Goal: Entertainment & Leisure: Consume media (video, audio)

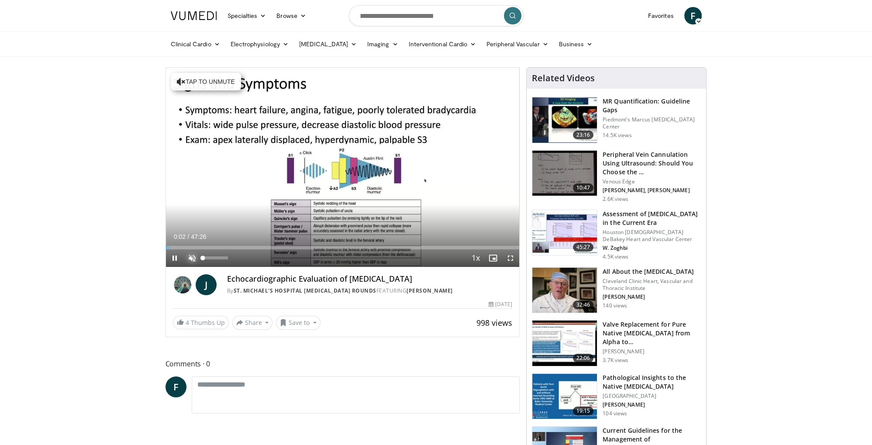
click at [194, 257] on span "Video Player" at bounding box center [191, 257] width 17 height 17
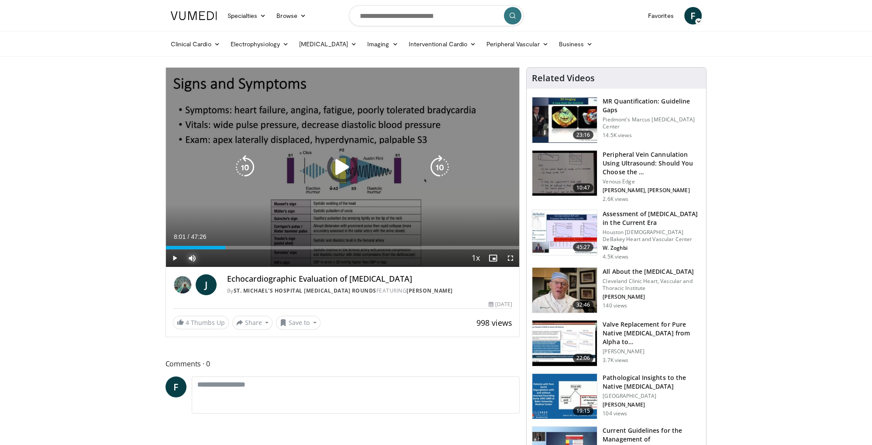
click at [0, 0] on div "Progress Bar" at bounding box center [0, 0] width 0 height 0
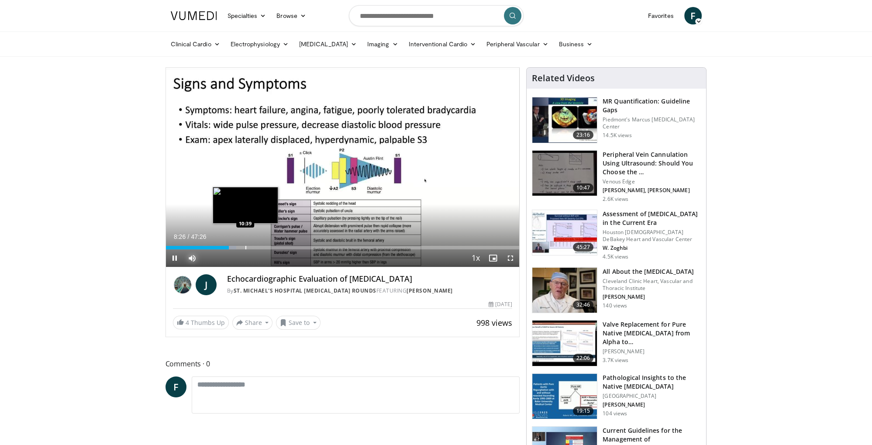
click at [247, 247] on div "Loaded : 20.00% 08:26 10:39" at bounding box center [342, 247] width 353 height 3
click at [242, 246] on div "Progress Bar" at bounding box center [242, 247] width 1 height 3
click at [262, 247] on div "Progress Bar" at bounding box center [261, 247] width 1 height 3
click at [280, 247] on div "Loaded : 29.82% 13:08 15:31" at bounding box center [342, 247] width 353 height 3
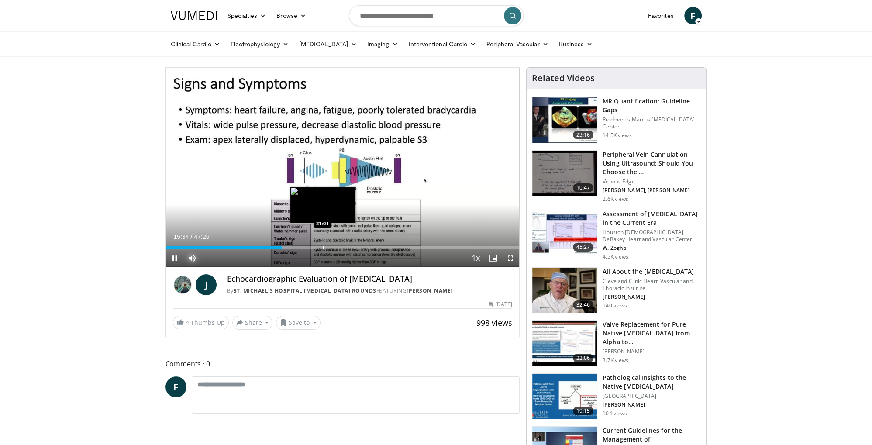
click at [323, 247] on div "Progress Bar" at bounding box center [323, 247] width 1 height 3
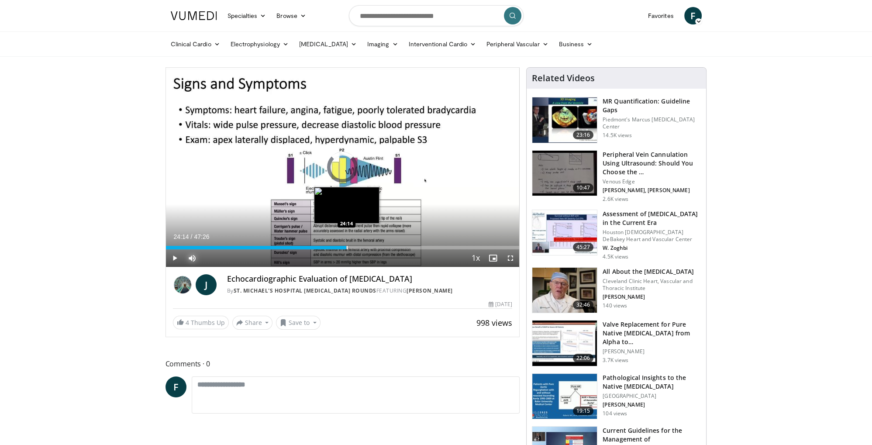
click at [347, 247] on div "Progress Bar" at bounding box center [347, 247] width 1 height 3
click at [375, 247] on div "Progress Bar" at bounding box center [375, 247] width 1 height 3
click at [368, 246] on div "28:10" at bounding box center [271, 247] width 210 height 3
click at [365, 246] on video-js "**********" at bounding box center [342, 167] width 353 height 199
click at [360, 248] on div "27:18" at bounding box center [267, 247] width 203 height 3
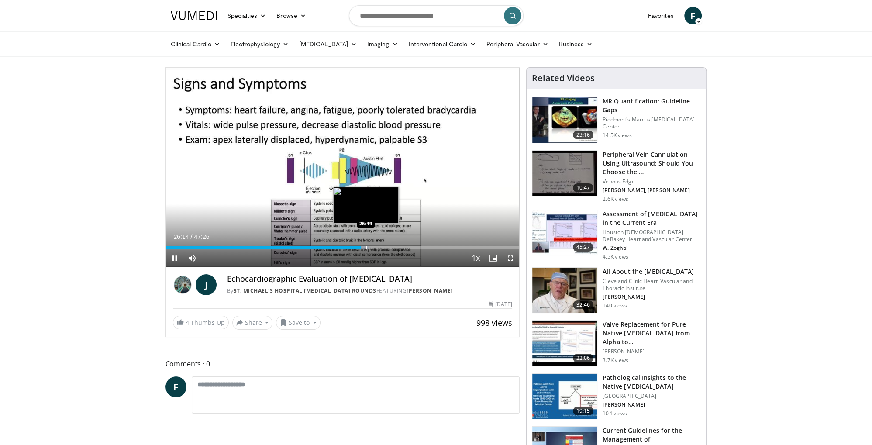
click at [366, 249] on div "Progress Bar" at bounding box center [366, 247] width 1 height 3
click at [371, 247] on div "Progress Bar" at bounding box center [371, 247] width 1 height 3
click at [377, 247] on div "Progress Bar" at bounding box center [377, 247] width 1 height 3
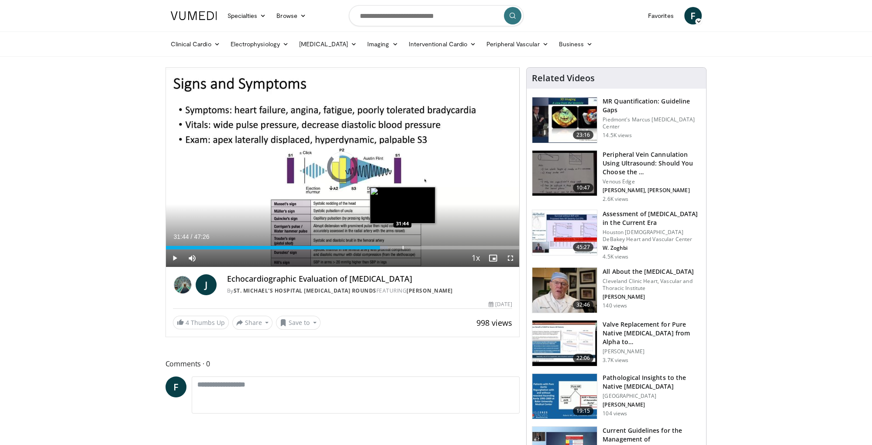
click at [402, 247] on div "Loaded : 62.80% 28:45 31:44" at bounding box center [342, 247] width 353 height 3
click at [430, 247] on div "Loaded : 0.00% 31:51 35:29" at bounding box center [342, 247] width 353 height 3
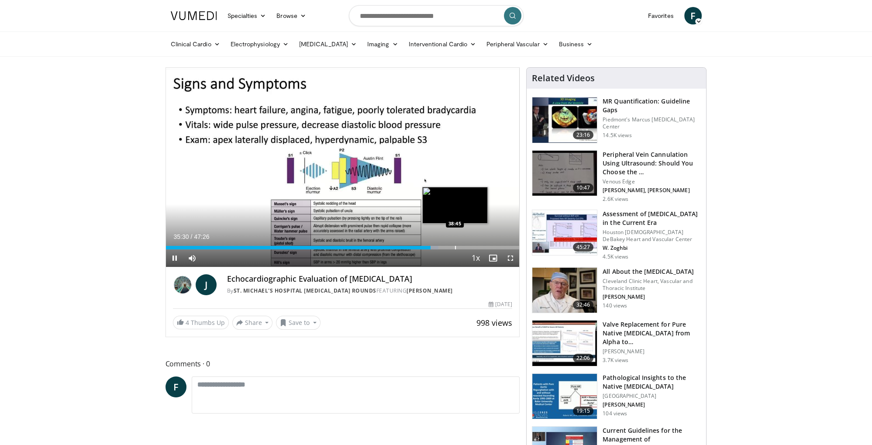
click at [454, 246] on div "Loaded : 77.18% 35:30 38:45" at bounding box center [342, 247] width 353 height 3
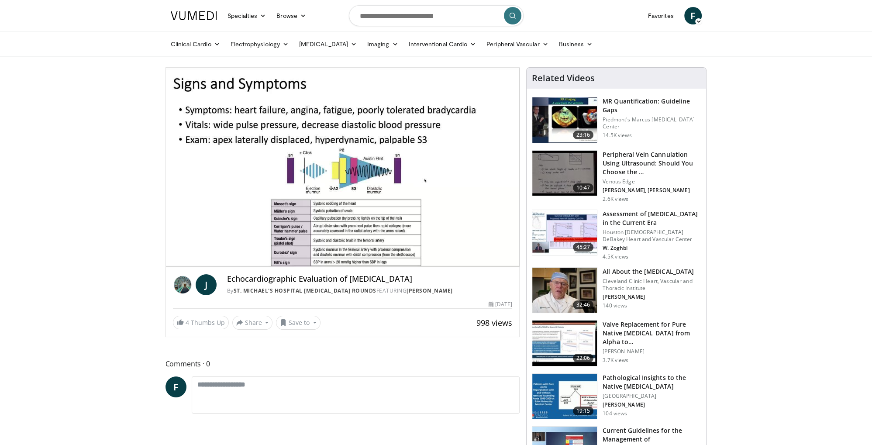
click at [482, 248] on div "10 seconds Tap to unmute" at bounding box center [342, 167] width 353 height 199
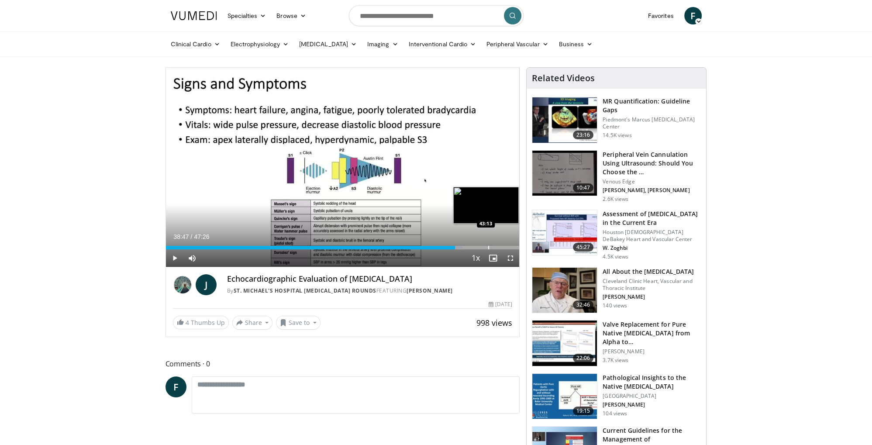
click at [487, 248] on div "Loaded : 83.98% 38:47 43:13" at bounding box center [342, 247] width 353 height 3
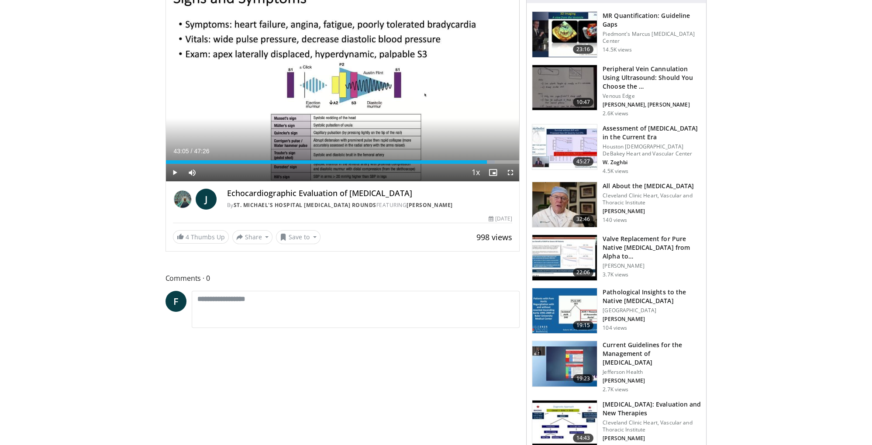
scroll to position [92, 0]
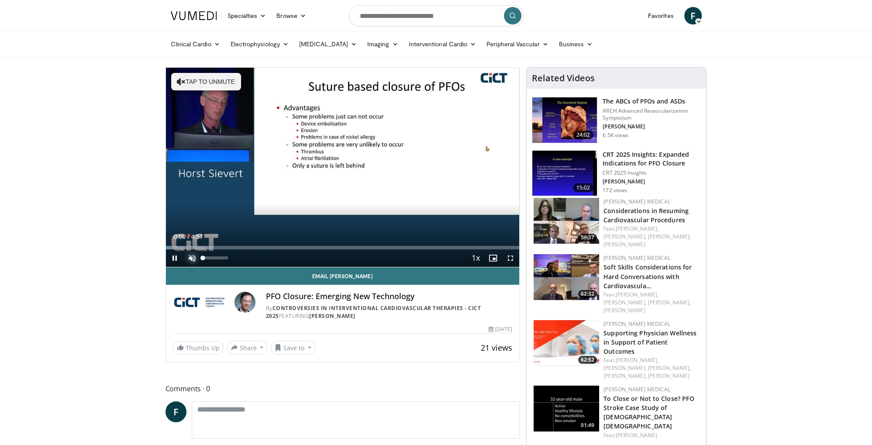
click at [193, 256] on span "Video Player" at bounding box center [191, 257] width 17 height 17
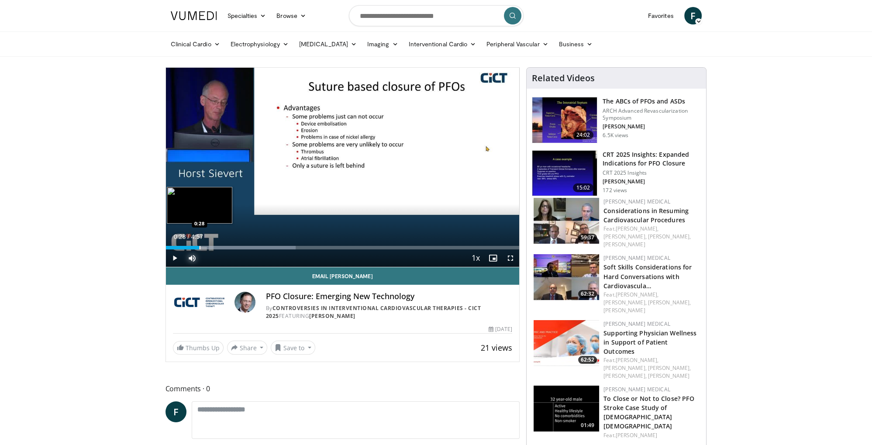
click at [199, 248] on div "0:28" at bounding box center [183, 247] width 34 height 3
click at [244, 245] on div "Loaded : 36.71% 0:42 1:05" at bounding box center [342, 245] width 353 height 8
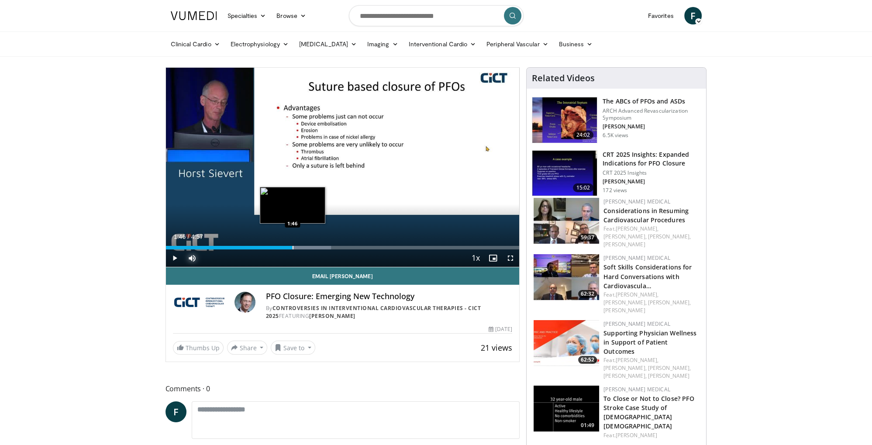
click at [292, 245] on div "Loaded : 46.72% 1:46 1:46" at bounding box center [342, 245] width 353 height 8
click at [293, 247] on div "Progress Bar" at bounding box center [293, 247] width 1 height 3
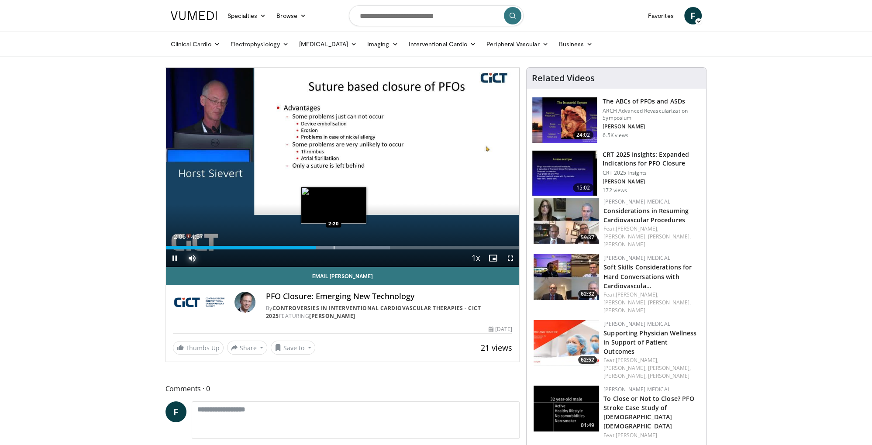
click at [333, 245] on div "Loaded : 63.42% 2:06 2:20" at bounding box center [342, 245] width 353 height 8
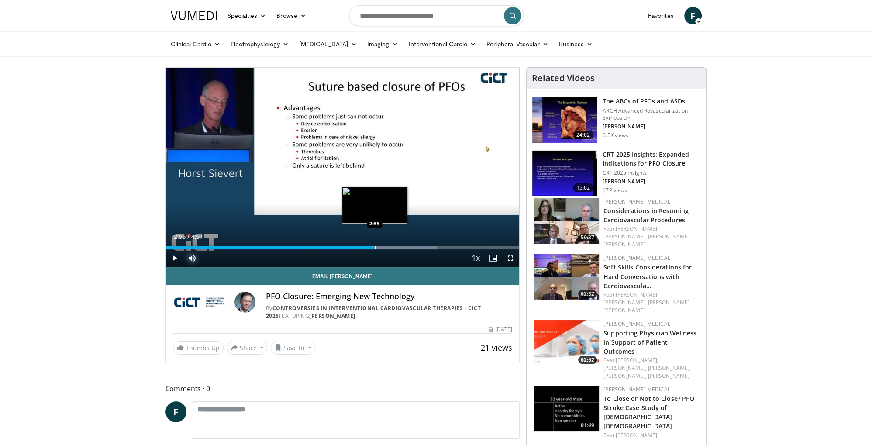
click at [374, 246] on div "Progress Bar" at bounding box center [374, 247] width 1 height 3
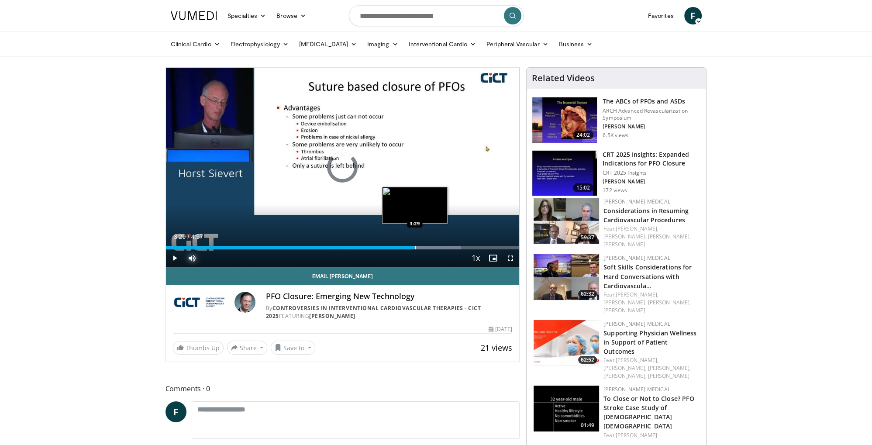
click at [415, 247] on div "Progress Bar" at bounding box center [415, 247] width 1 height 3
click at [438, 246] on div "Progress Bar" at bounding box center [438, 247] width 1 height 3
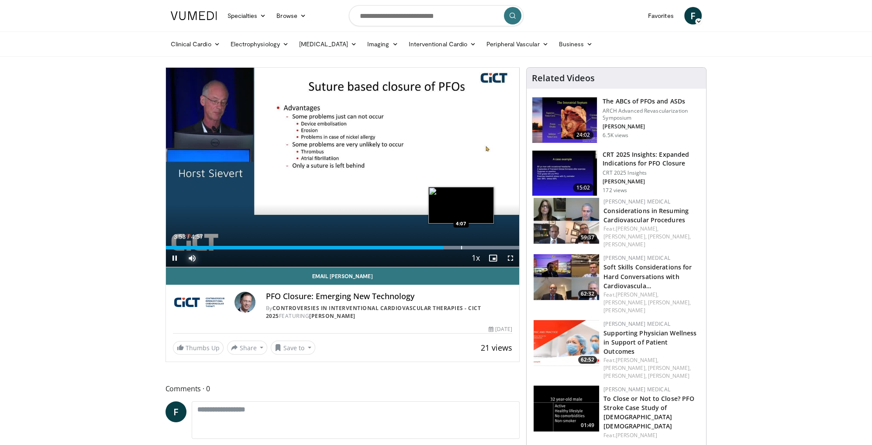
click at [461, 246] on div "Progress Bar" at bounding box center [461, 247] width 1 height 3
click at [500, 247] on div "Loaded : 100.00% 4:25 4:41" at bounding box center [342, 247] width 353 height 3
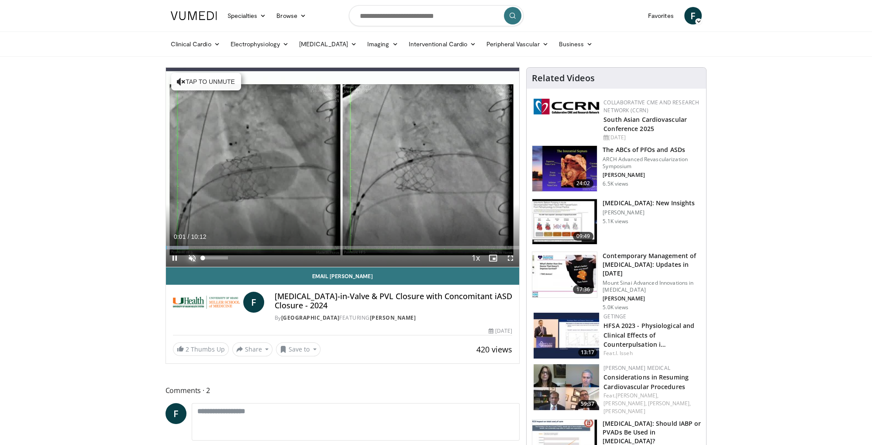
click at [192, 256] on span "Video Player" at bounding box center [191, 257] width 17 height 17
click at [193, 246] on div "Progress Bar" at bounding box center [193, 247] width 1 height 3
click at [213, 247] on div "Loaded : 17.82% 00:48 01:22" at bounding box center [342, 247] width 353 height 3
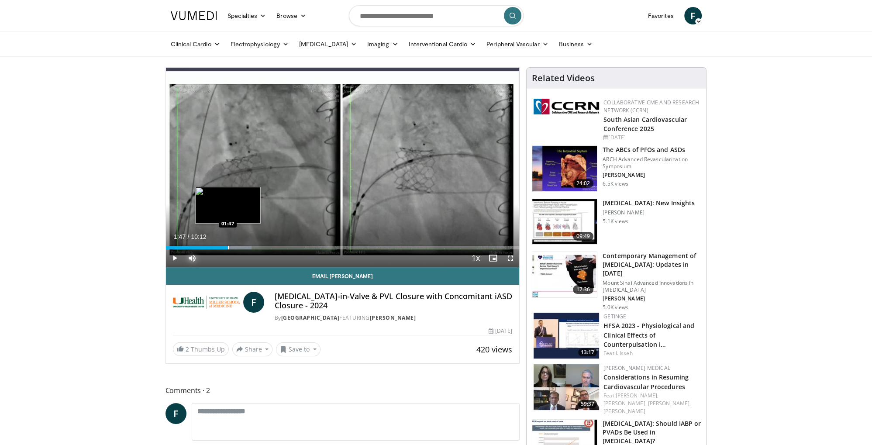
click at [228, 248] on div "Progress Bar" at bounding box center [228, 247] width 1 height 3
click at [247, 246] on video-js "**********" at bounding box center [342, 167] width 353 height 199
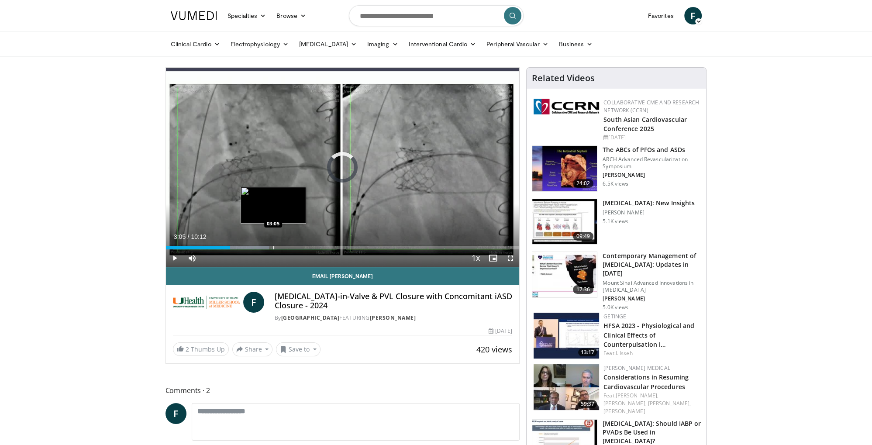
click at [273, 245] on div "Loaded : 29.17% 01:51 03:05" at bounding box center [342, 245] width 353 height 8
click at [295, 247] on div "Progress Bar" at bounding box center [295, 247] width 1 height 3
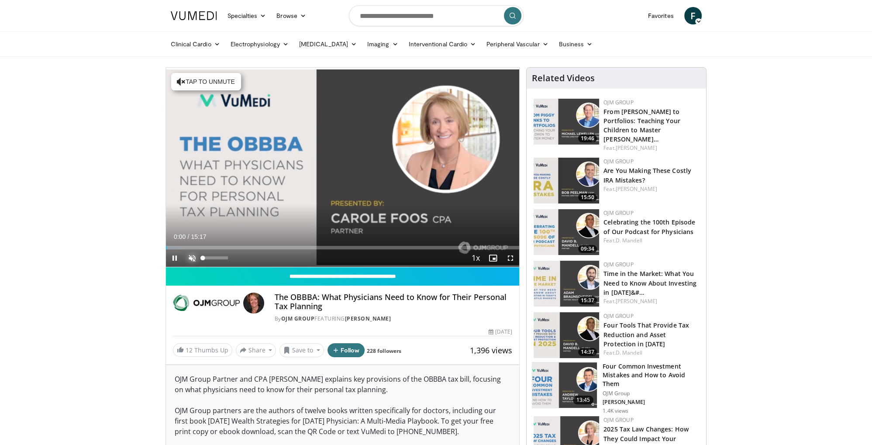
click at [191, 255] on span "Video Player" at bounding box center [191, 257] width 17 height 17
click at [186, 247] on div "Progress Bar" at bounding box center [186, 247] width 1 height 3
click at [228, 246] on div "Progress Bar" at bounding box center [228, 247] width 1 height 3
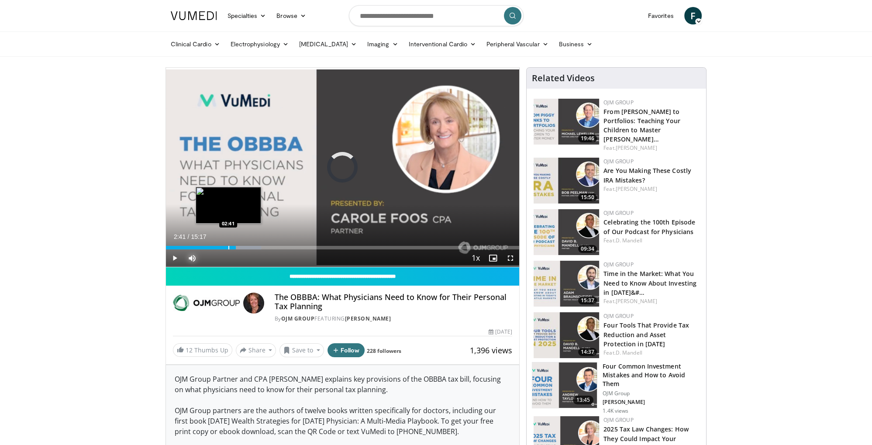
click at [228, 247] on div "Progress Bar" at bounding box center [228, 247] width 1 height 3
click at [245, 247] on div "Progress Bar" at bounding box center [245, 247] width 1 height 3
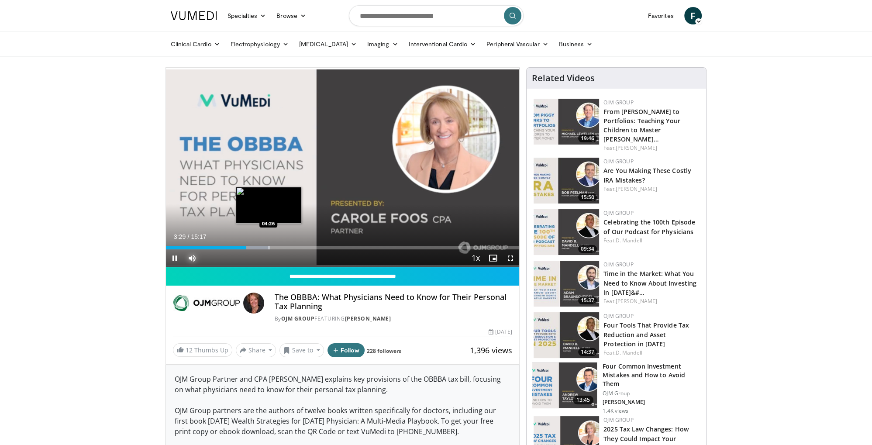
click at [268, 246] on div "Progress Bar" at bounding box center [268, 247] width 1 height 3
click at [296, 247] on div "Progress Bar" at bounding box center [296, 247] width 1 height 3
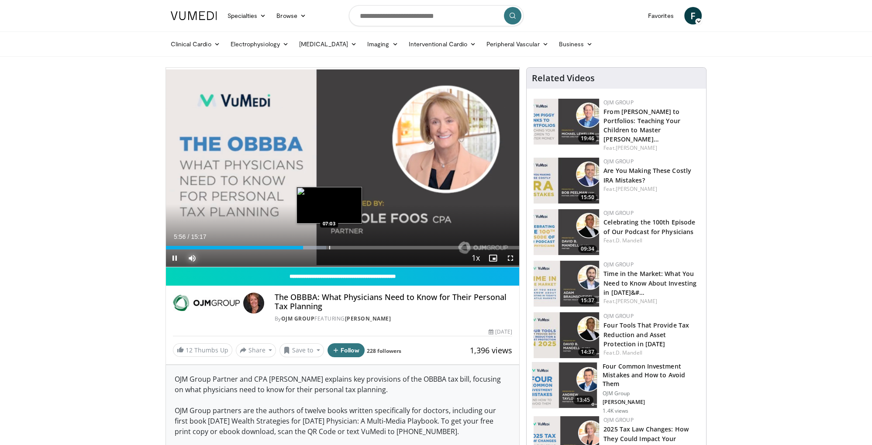
click at [329, 247] on div "Loaded : 45.40% 05:56 07:03" at bounding box center [342, 247] width 353 height 3
click at [350, 245] on video-js "**********" at bounding box center [342, 167] width 353 height 199
click at [353, 247] on div "Progress Bar" at bounding box center [353, 247] width 1 height 3
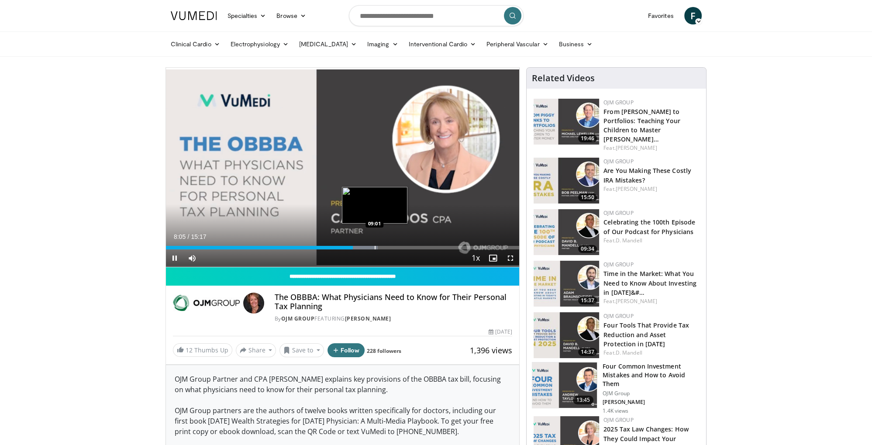
click at [374, 247] on div "Progress Bar" at bounding box center [374, 247] width 1 height 3
click at [413, 248] on div "Progress Bar" at bounding box center [413, 247] width 1 height 3
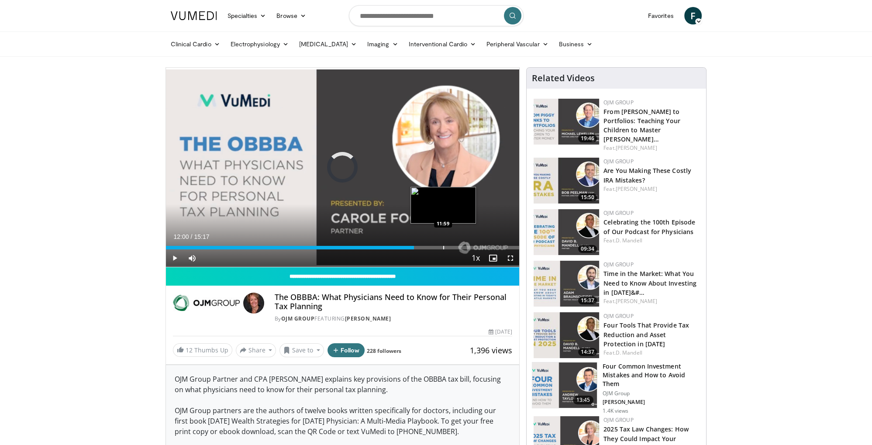
click at [443, 246] on div "Progress Bar" at bounding box center [443, 247] width 1 height 3
click at [467, 246] on div "Loaded : 86.19% 13:01 13:01" at bounding box center [342, 247] width 353 height 3
click at [489, 247] on div "Loaded : 91.90% 13:03 14:00" at bounding box center [342, 247] width 353 height 3
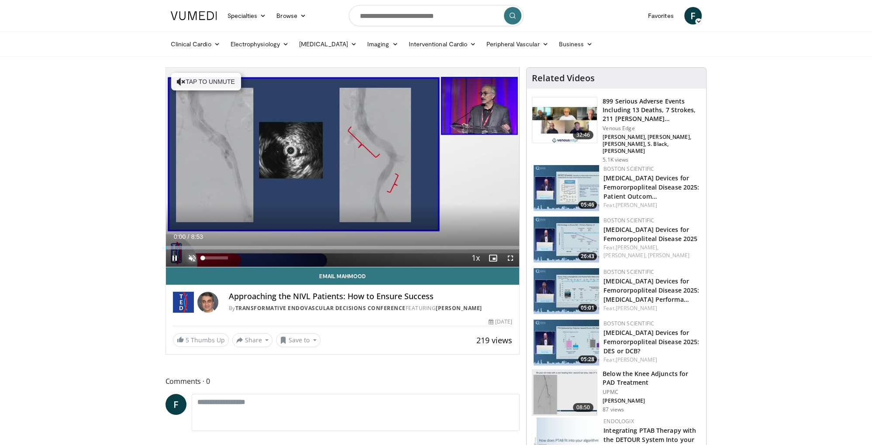
click at [192, 257] on span "Video Player" at bounding box center [191, 257] width 17 height 17
click at [225, 245] on div "Loaded : 18.78% 0:40 1:30" at bounding box center [342, 245] width 353 height 8
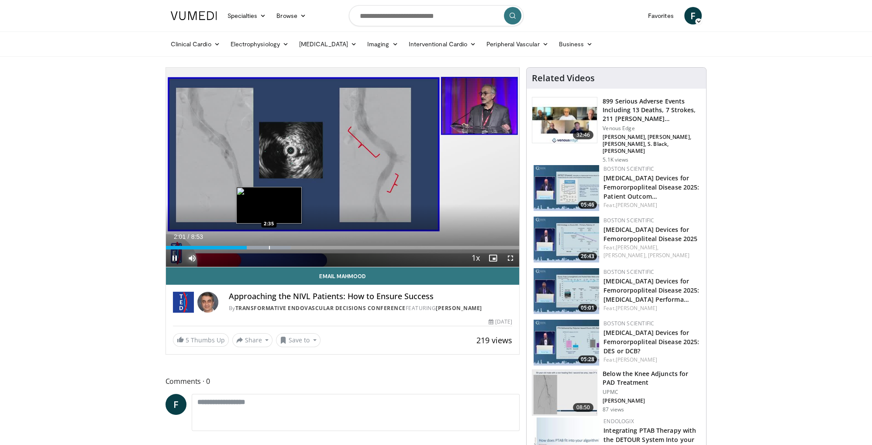
click at [269, 245] on div "Loaded : 35.34% 2:01 2:35" at bounding box center [342, 245] width 353 height 8
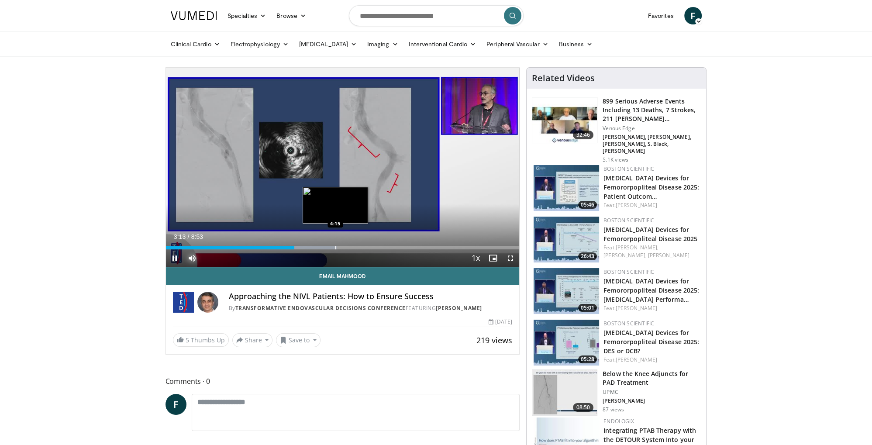
click at [335, 247] on div "Progress Bar" at bounding box center [335, 247] width 1 height 3
click at [368, 245] on div "Loaded : 61.39% 4:21 5:06" at bounding box center [342, 245] width 353 height 8
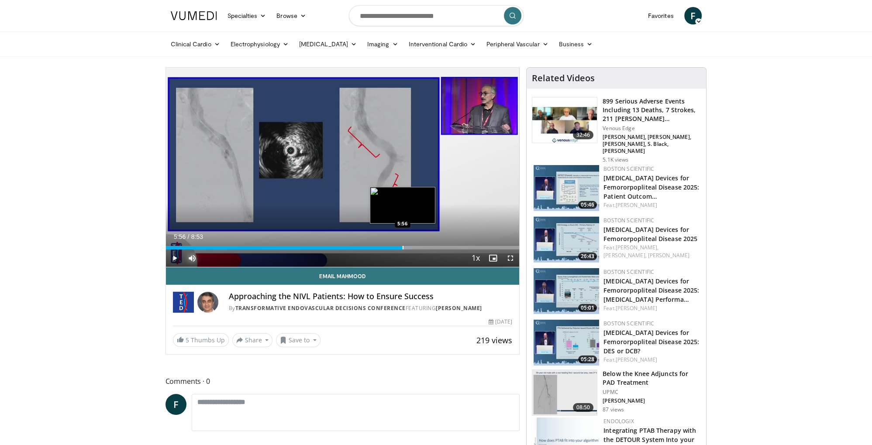
click at [402, 246] on div "Progress Bar" at bounding box center [402, 247] width 1 height 3
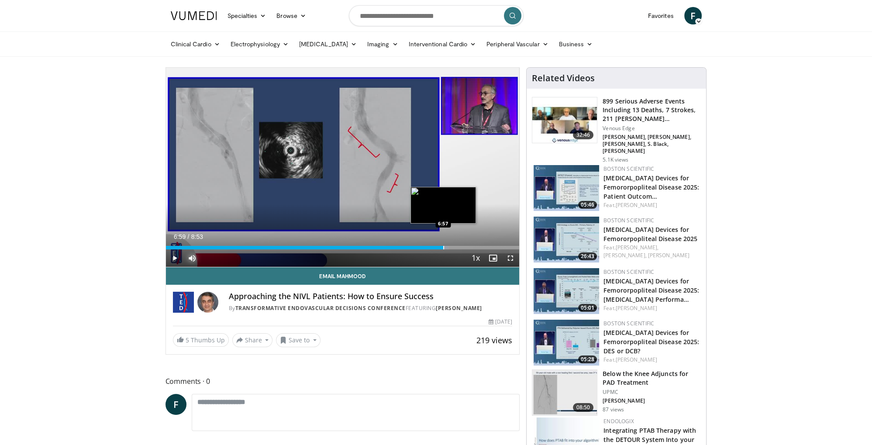
click at [443, 247] on div "Progress Bar" at bounding box center [443, 247] width 1 height 3
click at [475, 248] on div "Progress Bar" at bounding box center [475, 247] width 1 height 3
click at [457, 247] on div "7:47" at bounding box center [321, 247] width 310 height 3
click at [174, 254] on span "Video Player" at bounding box center [174, 257] width 17 height 17
